Goal: Information Seeking & Learning: Learn about a topic

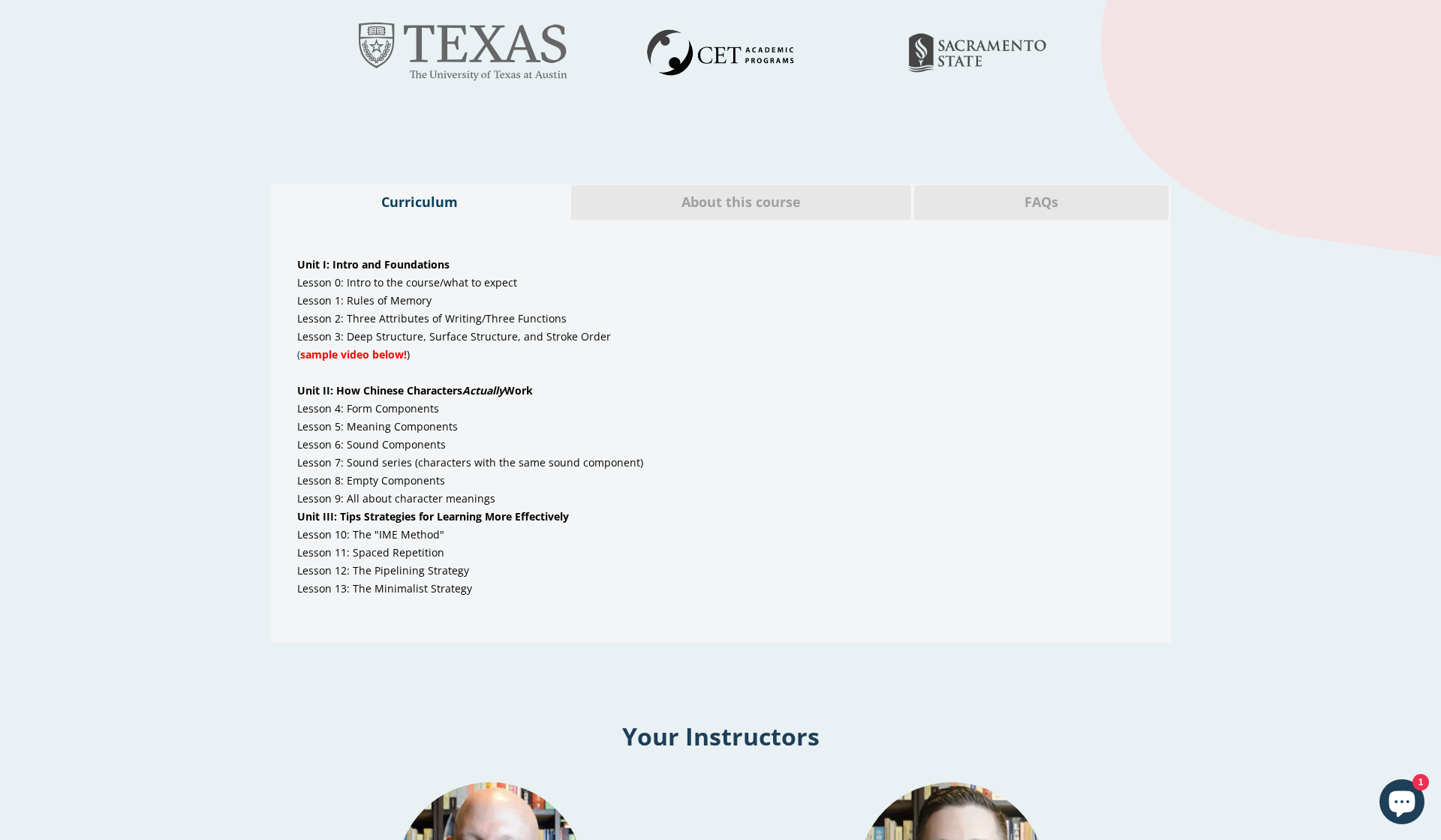
scroll to position [695, 0]
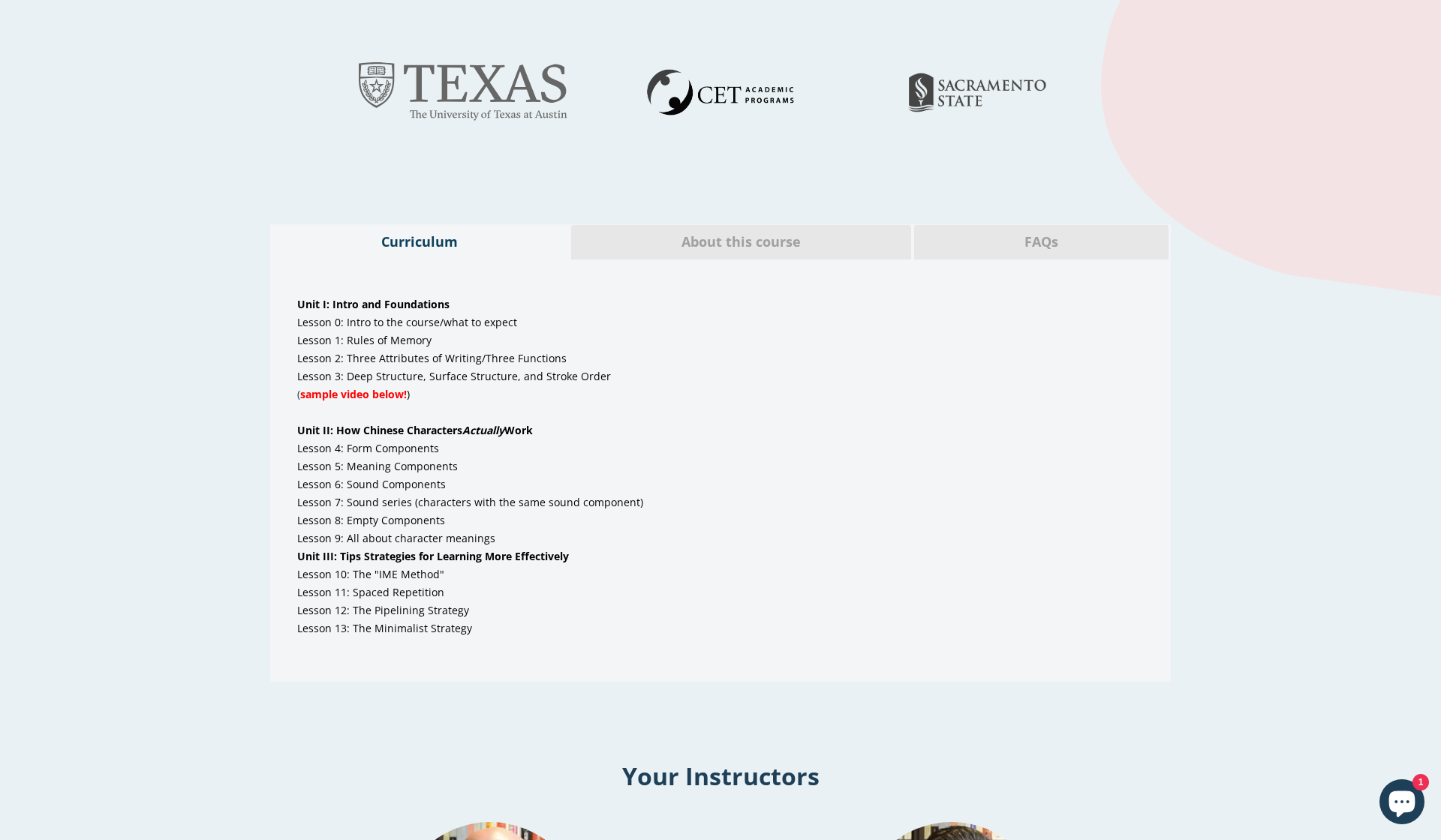
click at [746, 251] on div "About this course" at bounding box center [742, 242] width 342 height 35
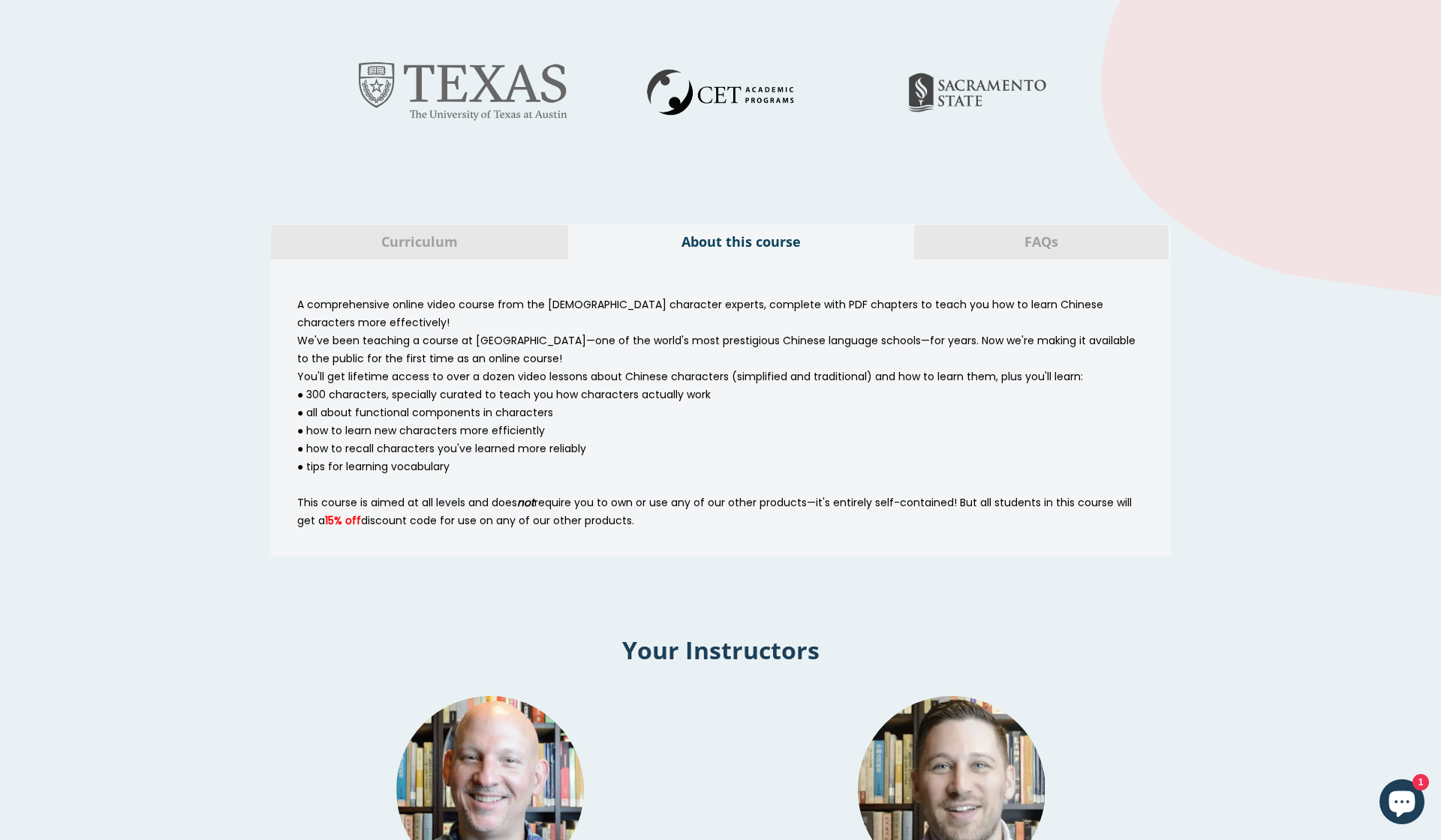
click at [502, 234] on span "Curriculum" at bounding box center [419, 242] width 275 height 19
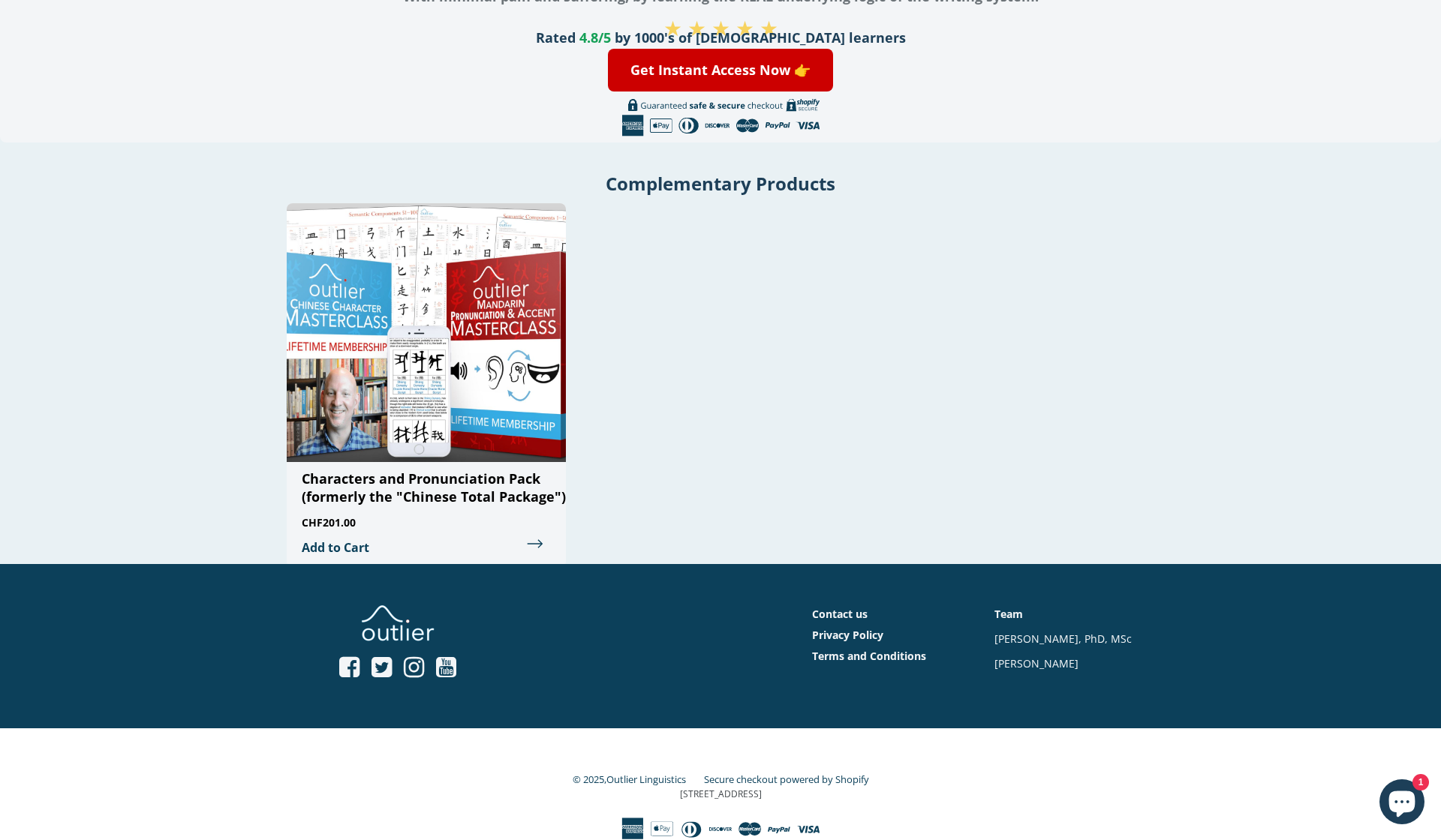
scroll to position [3433, 0]
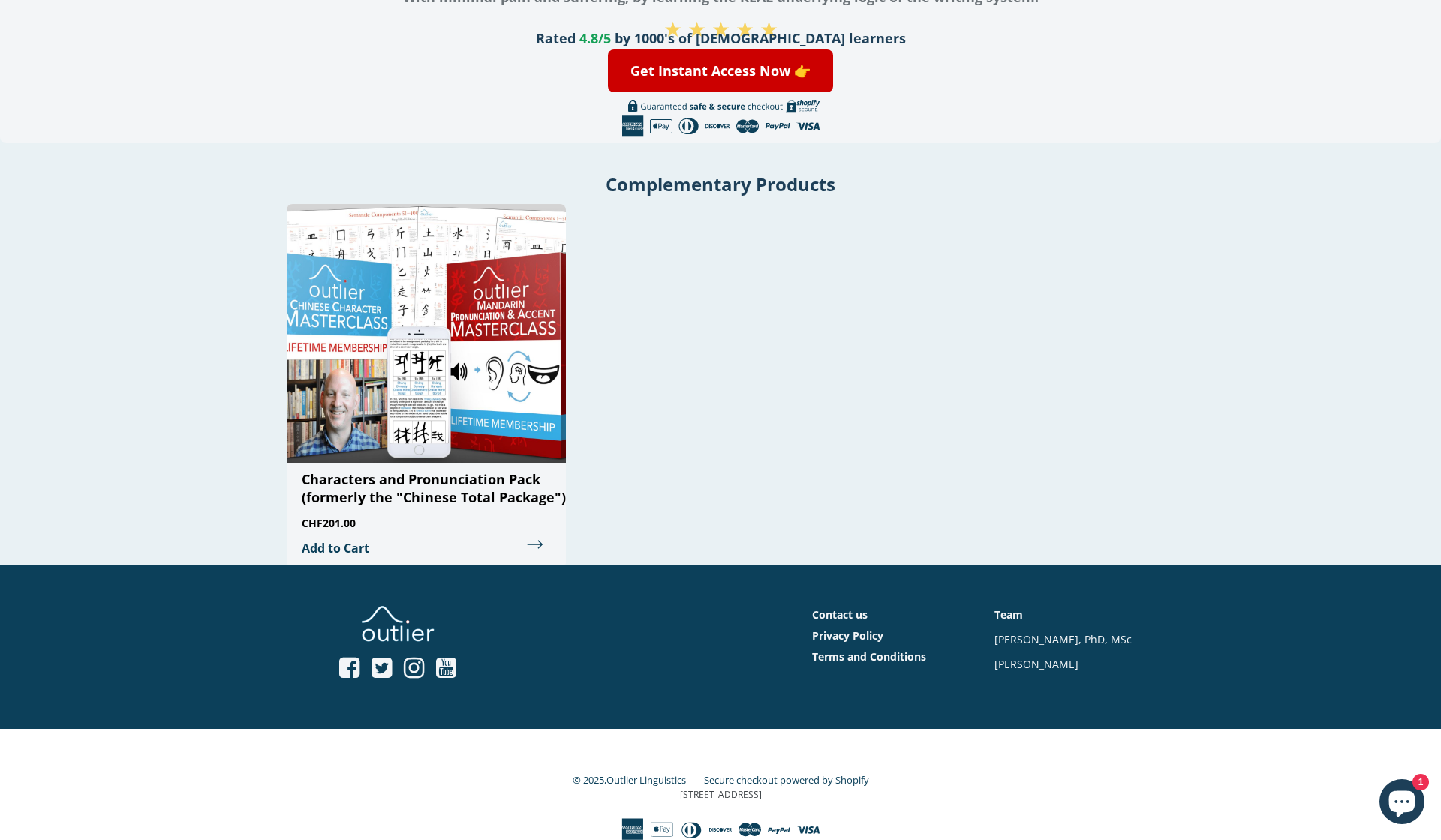
click at [476, 440] on img at bounding box center [426, 334] width 280 height 259
click at [323, 522] on span "CHF201.00" at bounding box center [321, 523] width 69 height 15
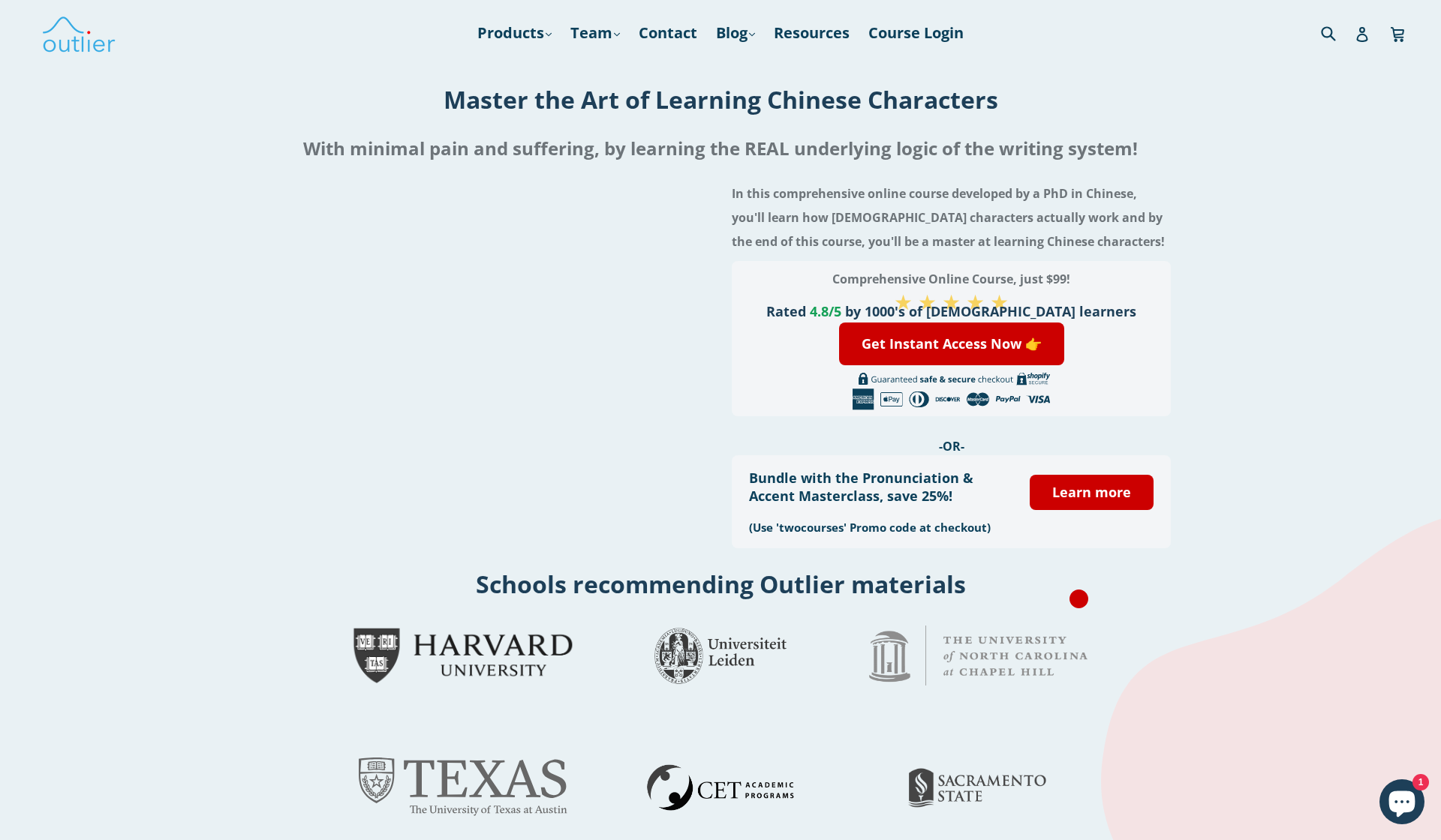
scroll to position [0, 0]
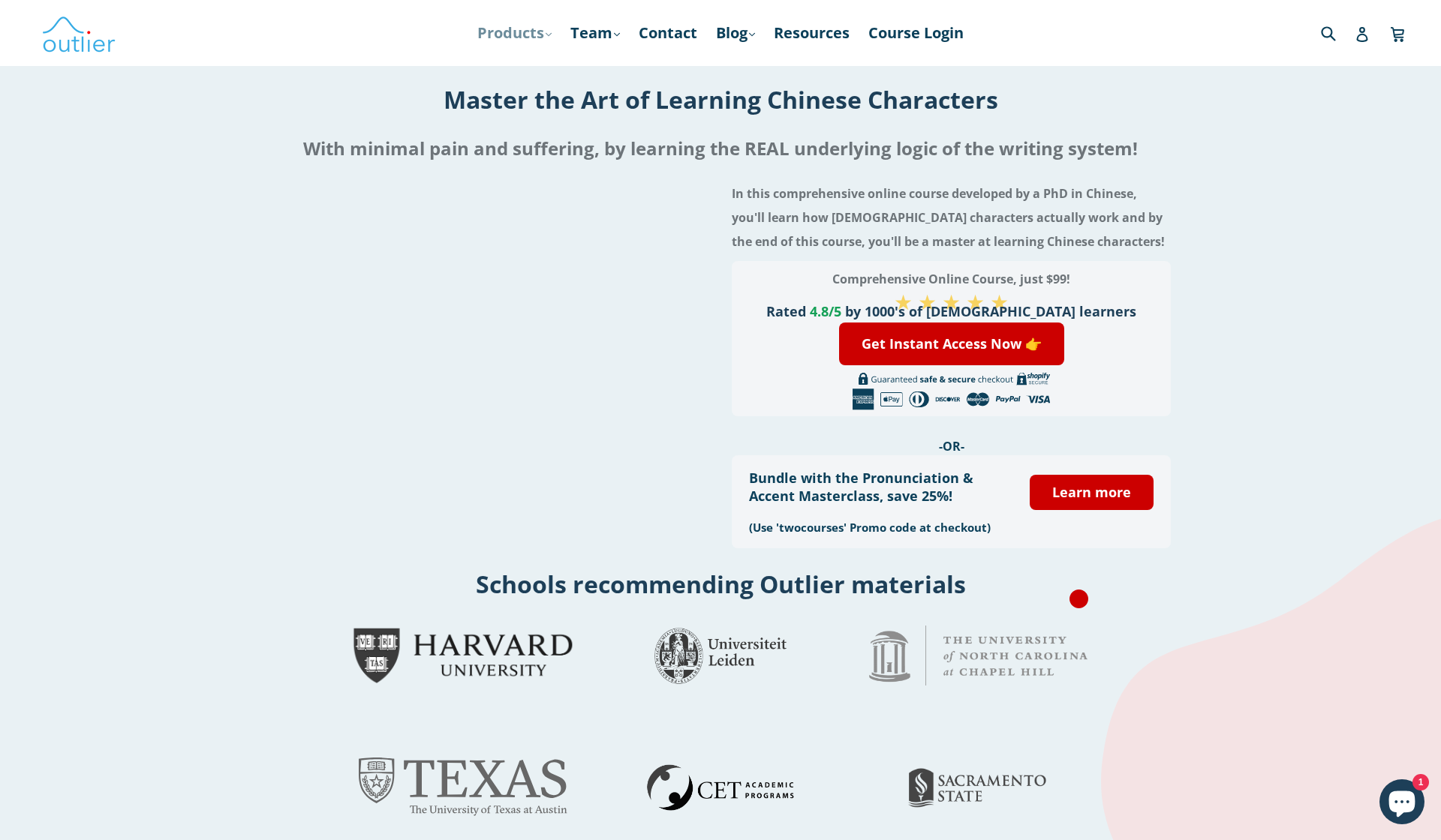
click at [541, 33] on link "Products .cls-1{fill:#231f20} expand" at bounding box center [514, 32] width 90 height 27
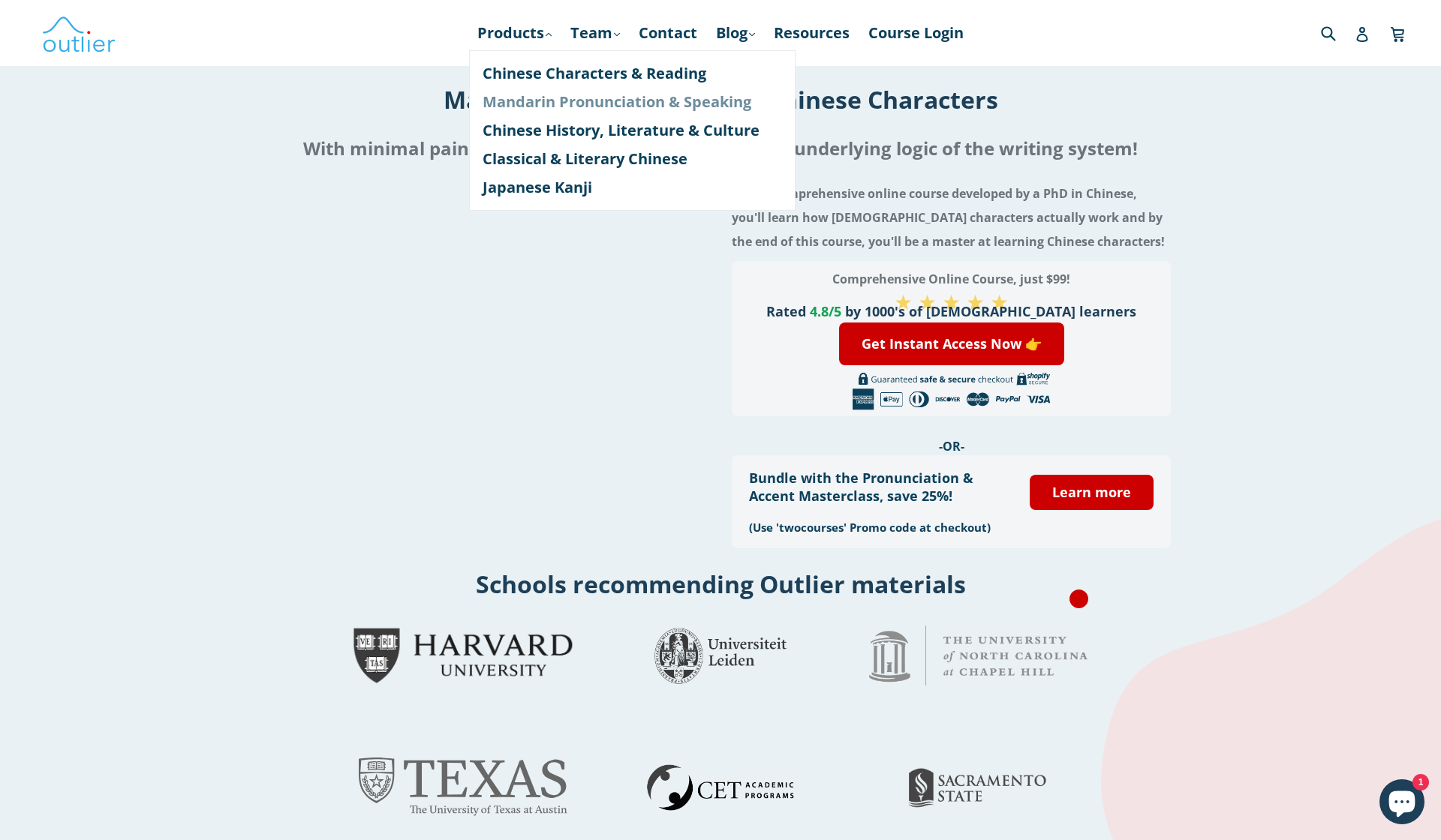
click at [558, 106] on link "Mandarin Pronunciation & Speaking" at bounding box center [632, 102] width 300 height 28
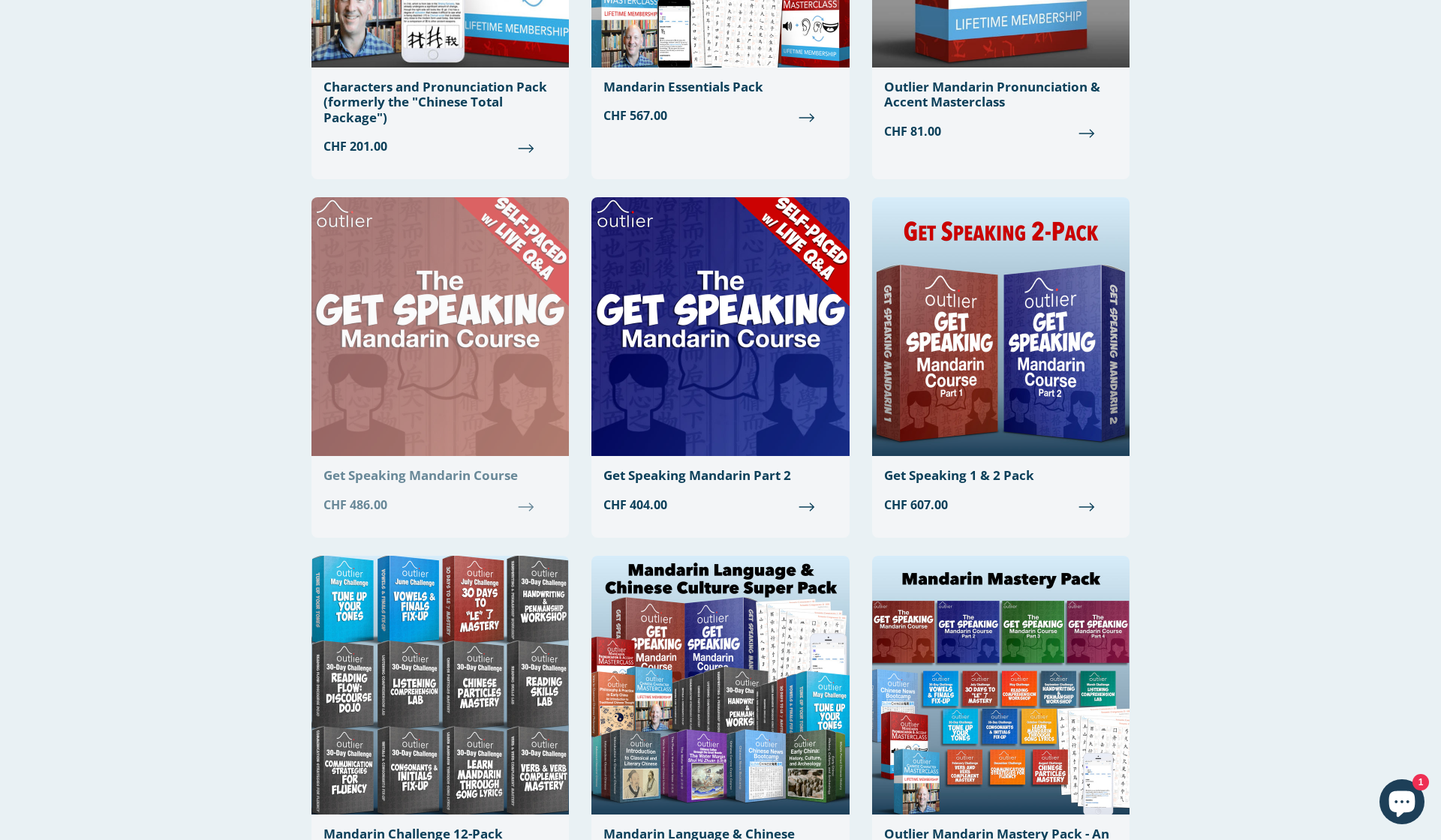
scroll to position [328, 0]
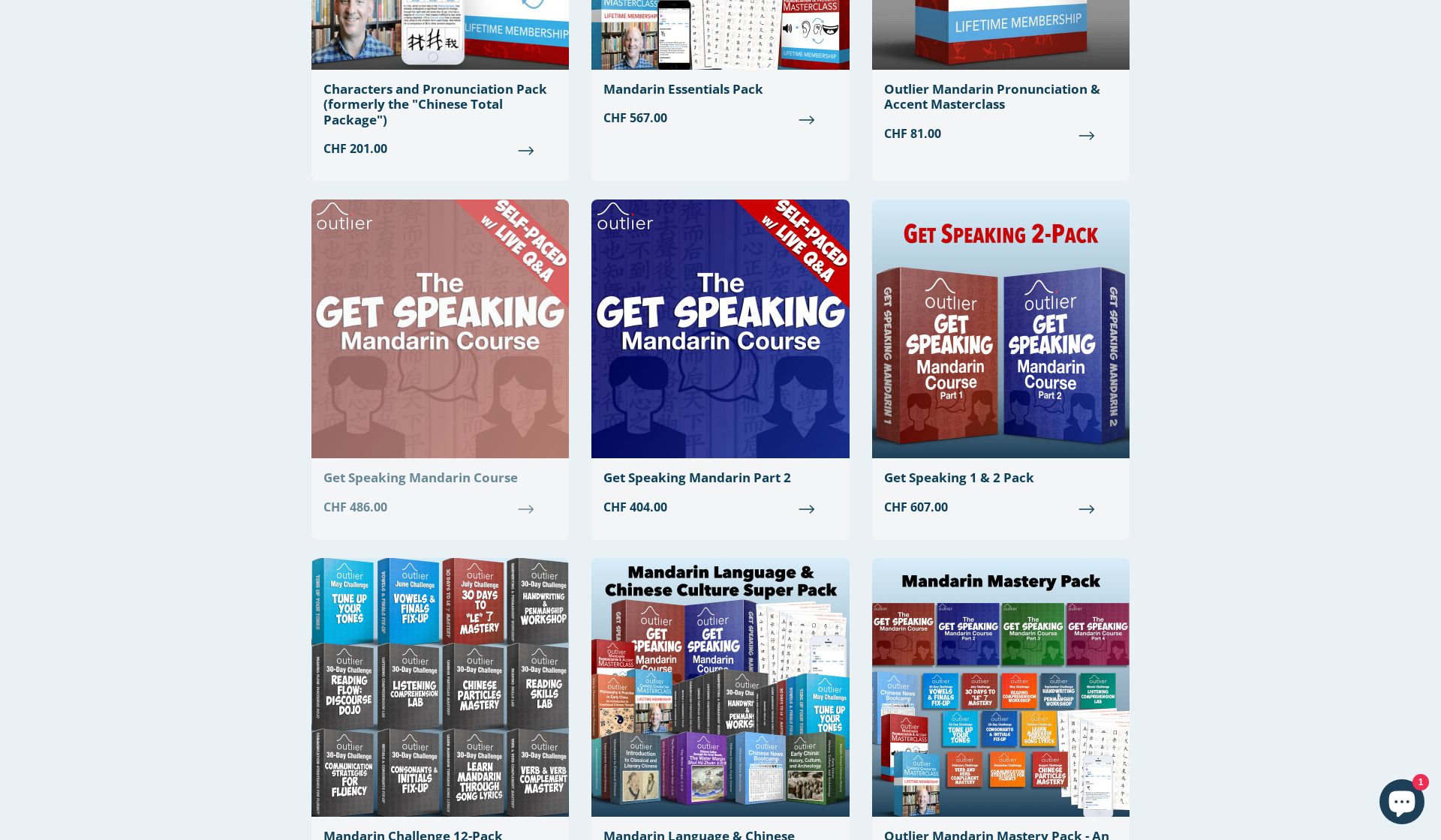
click at [473, 413] on img at bounding box center [440, 329] width 257 height 259
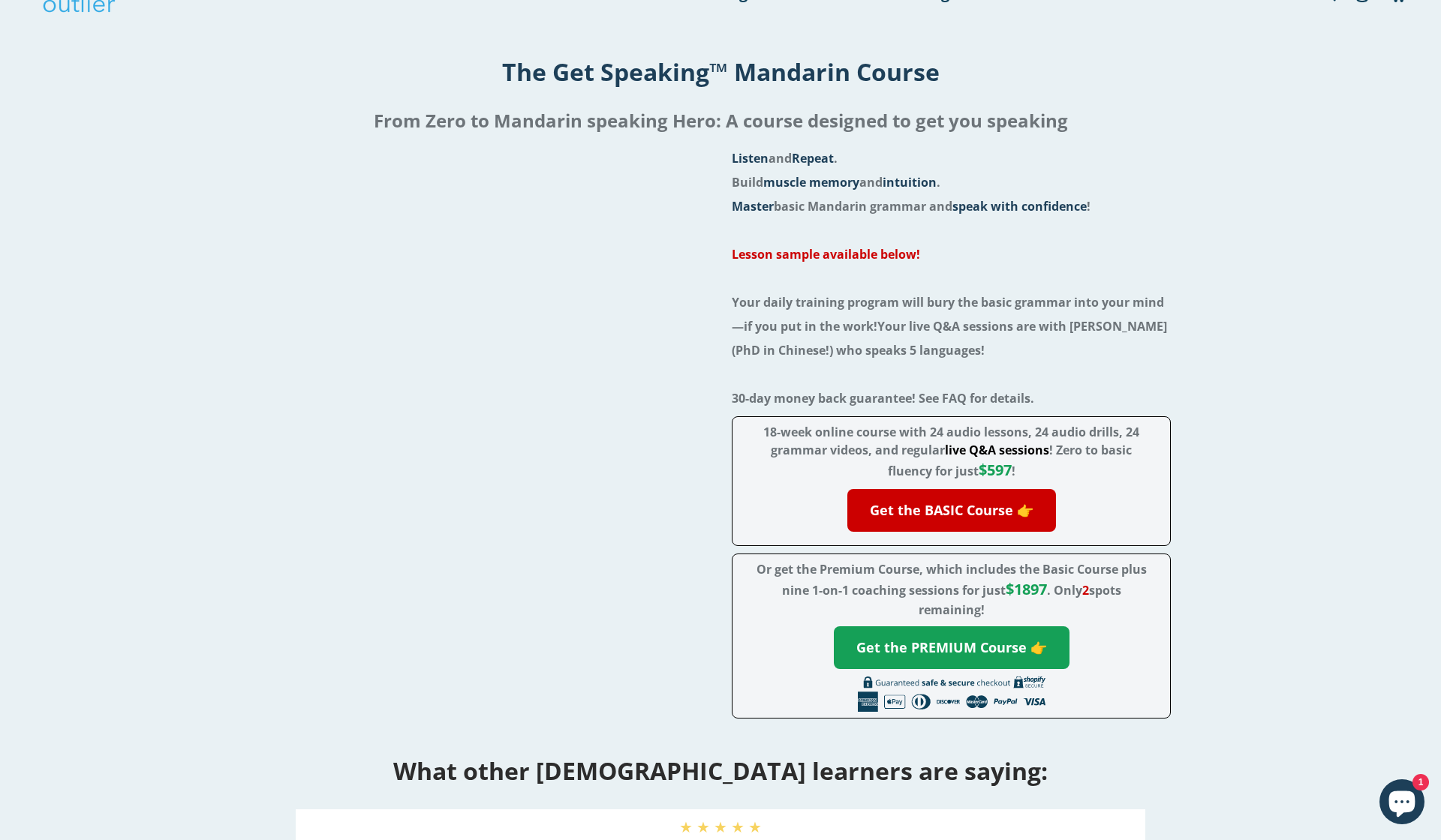
scroll to position [43, 0]
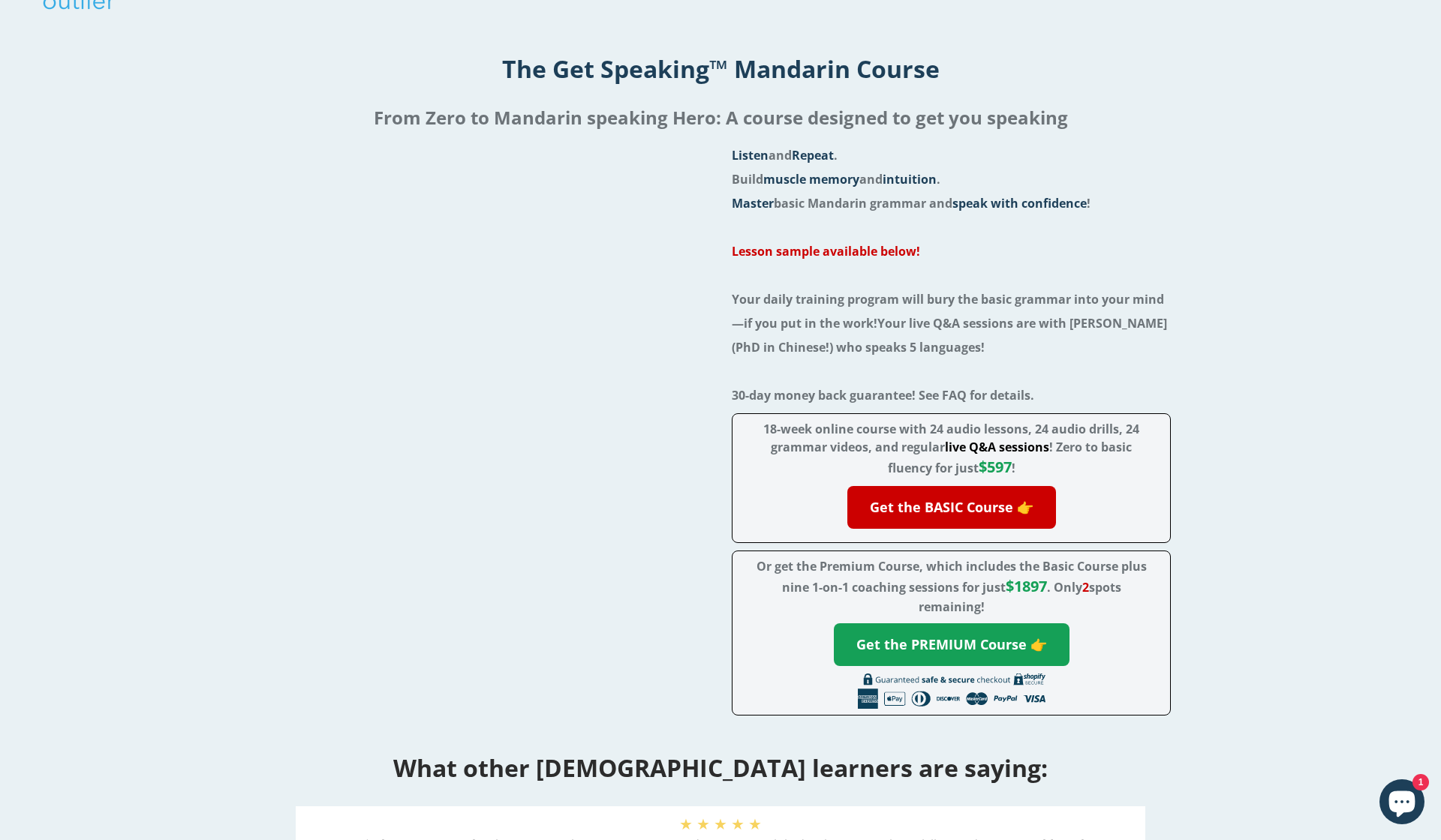
click at [810, 221] on li at bounding box center [951, 227] width 439 height 24
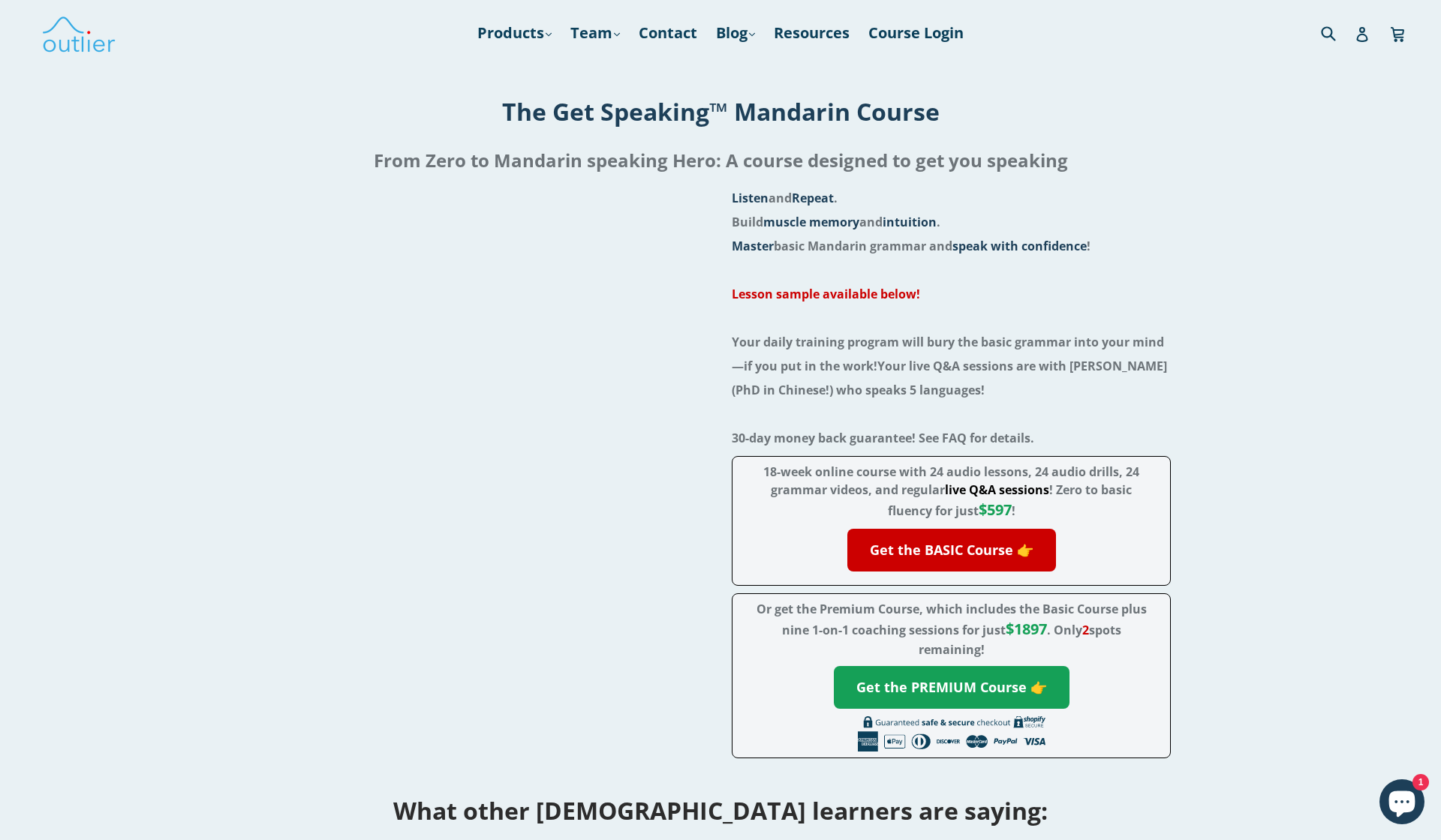
scroll to position [0, 0]
